Goal: Task Accomplishment & Management: Manage account settings

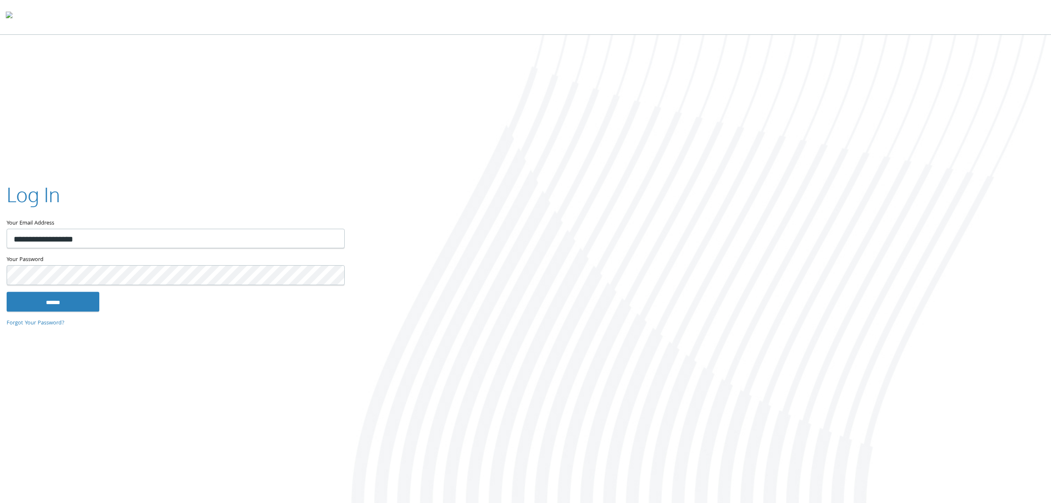
click at [46, 306] on input "******" at bounding box center [53, 301] width 93 height 20
type input "**********"
click at [66, 305] on input "******" at bounding box center [53, 301] width 93 height 20
